Goal: Information Seeking & Learning: Learn about a topic

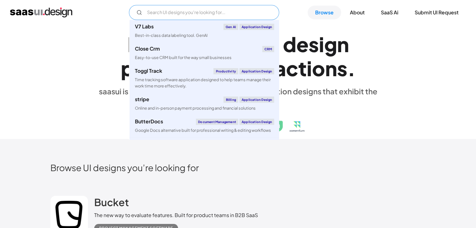
click at [180, 14] on input "Email Form" at bounding box center [204, 12] width 150 height 15
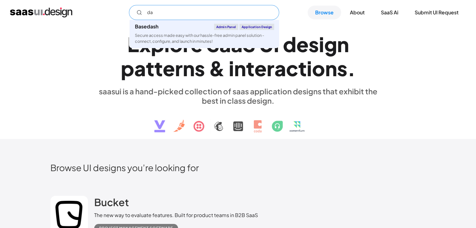
type input "d"
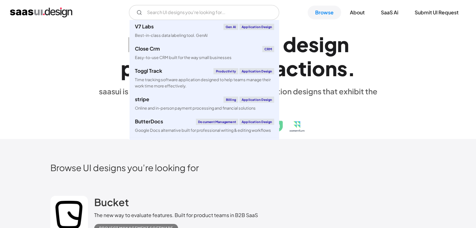
click at [475, 87] on div "E x p l o r e S a a S U I d e s i g n p a t t e r n s & i n t e r a c t i o n s…" at bounding box center [238, 82] width 476 height 114
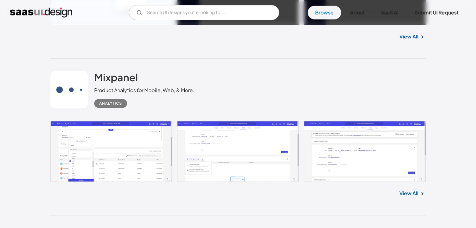
scroll to position [480, 0]
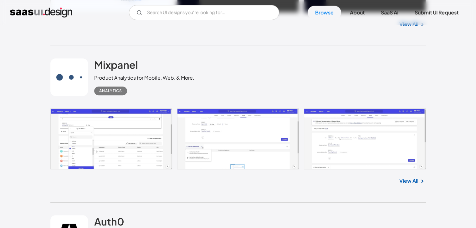
click at [416, 180] on link "View All" at bounding box center [408, 181] width 19 height 8
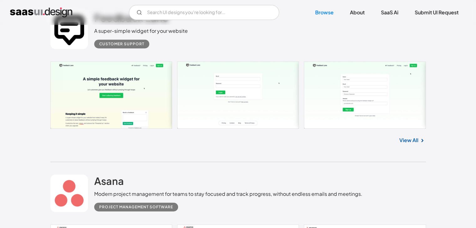
scroll to position [4464, 0]
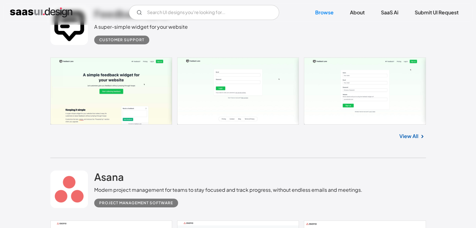
click at [412, 138] on link "View All" at bounding box center [408, 137] width 19 height 8
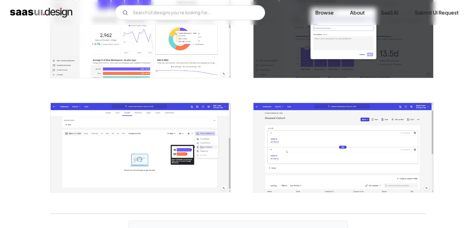
scroll to position [1080, 0]
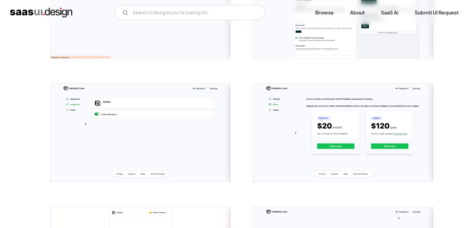
scroll to position [563, 0]
